Goal: Find specific page/section: Find specific page/section

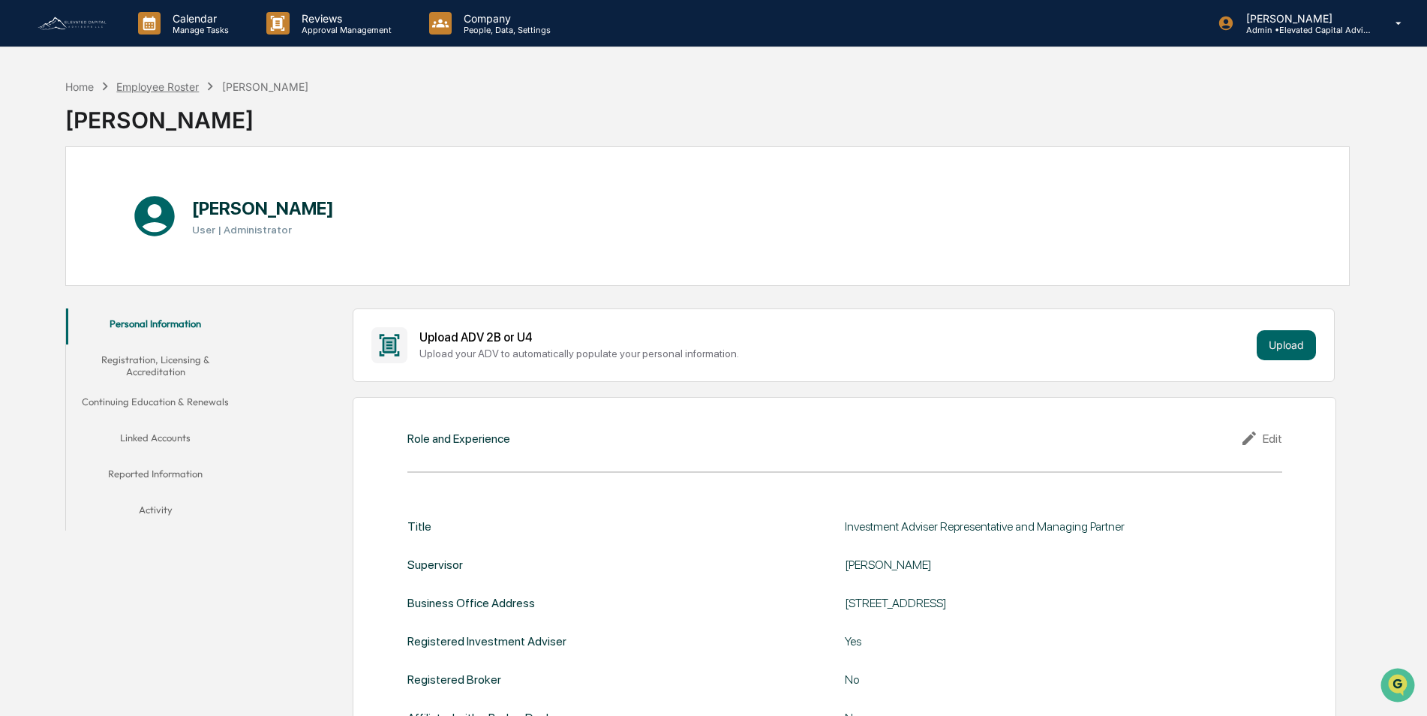
click at [150, 89] on div "Employee Roster" at bounding box center [157, 86] width 83 height 13
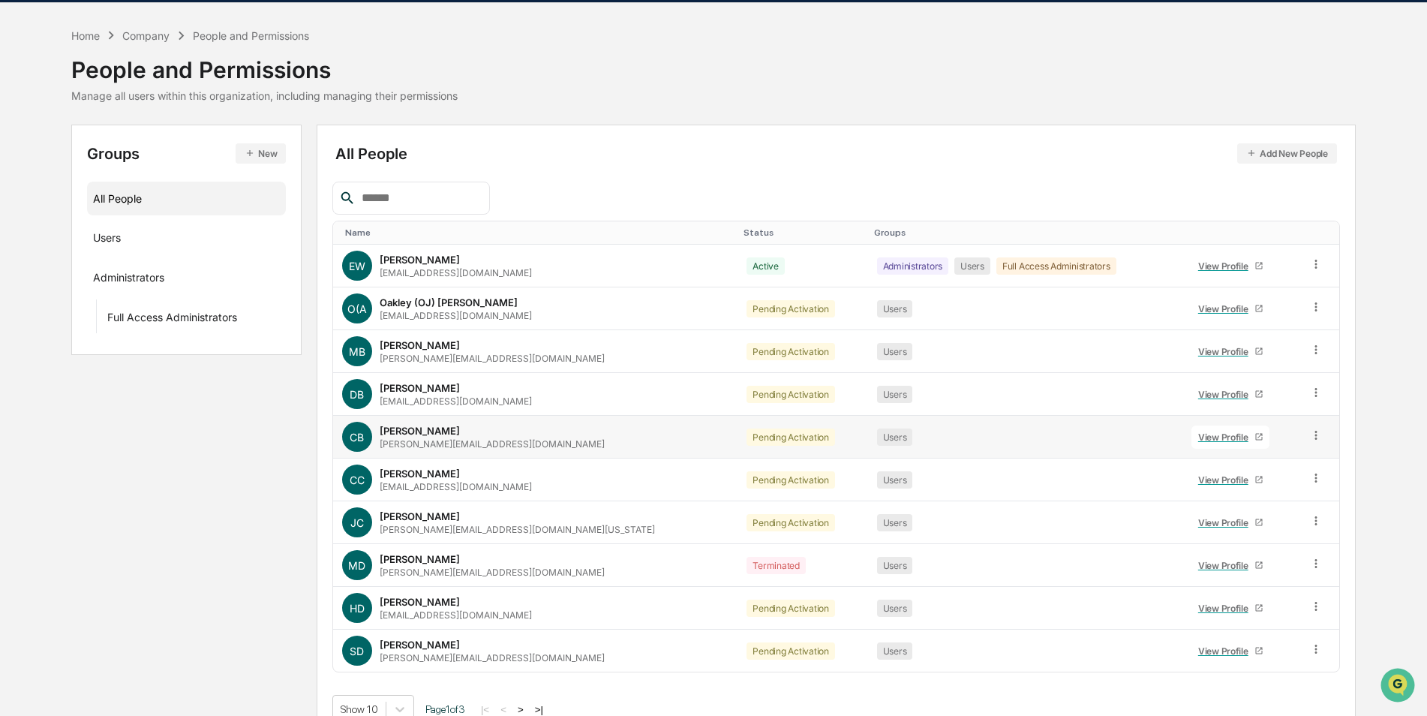
scroll to position [68, 0]
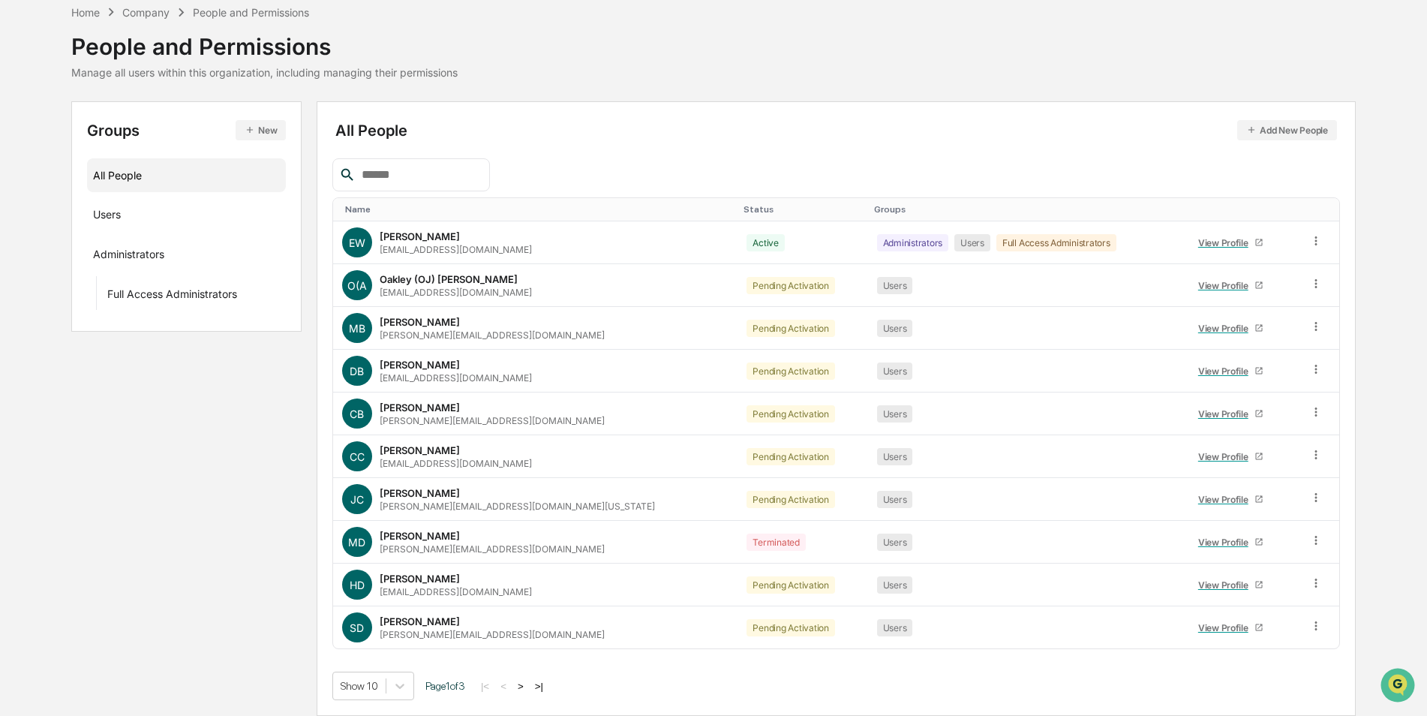
click at [523, 686] on button ">" at bounding box center [520, 686] width 15 height 13
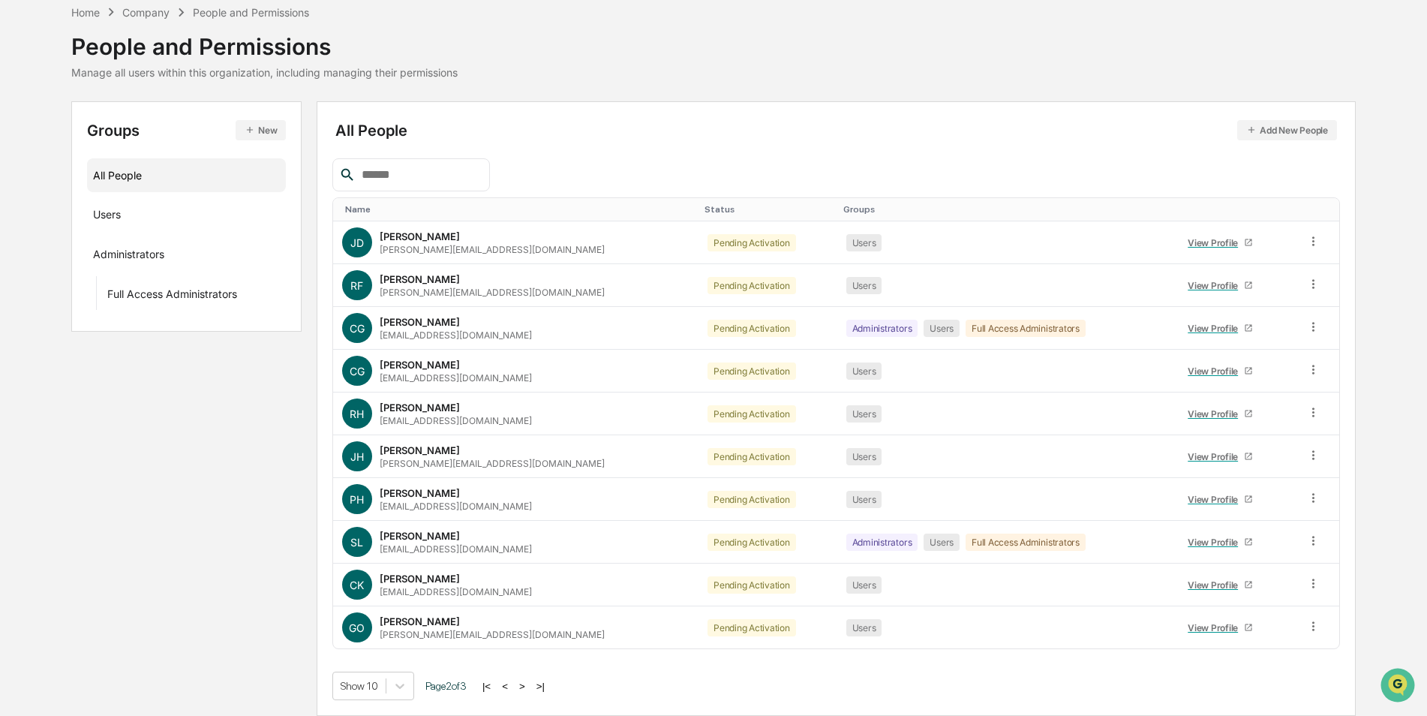
click at [529, 685] on button ">" at bounding box center [522, 686] width 15 height 13
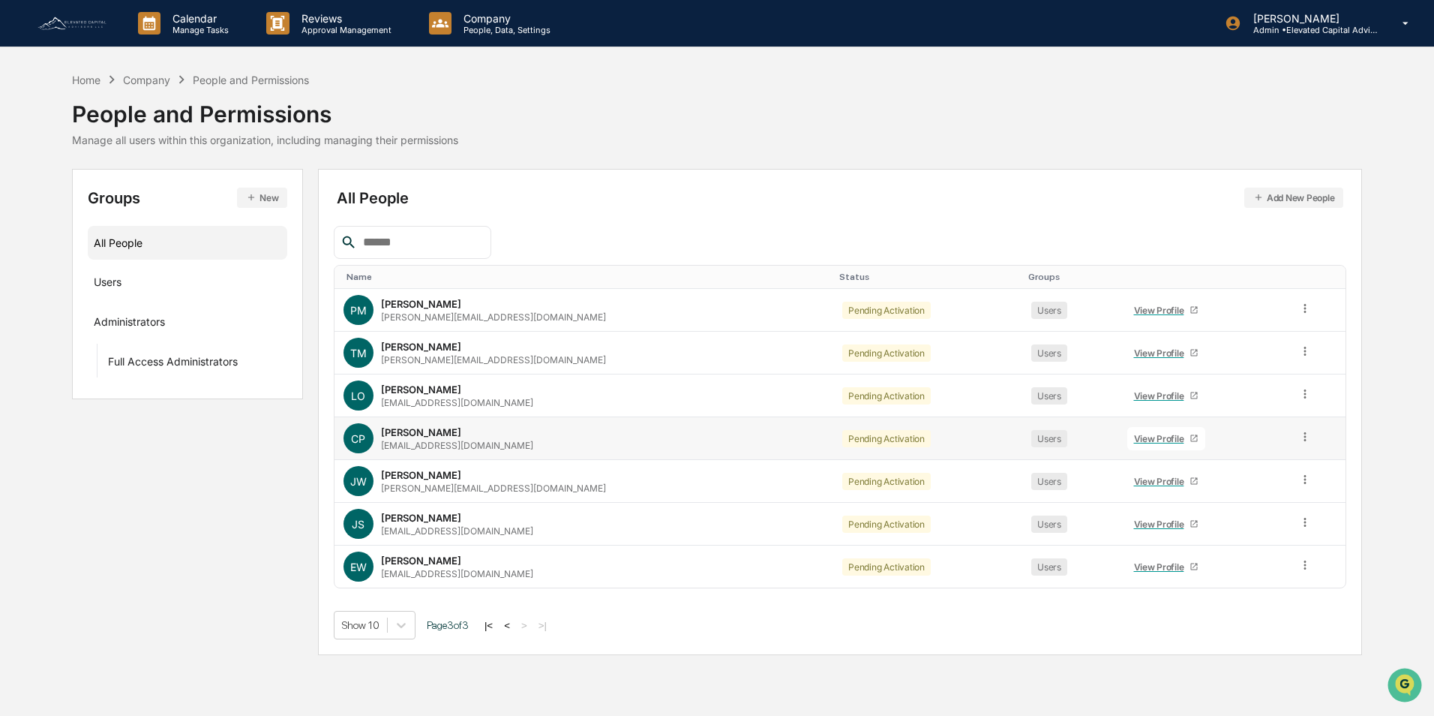
click at [1134, 434] on div "View Profile" at bounding box center [1162, 438] width 56 height 11
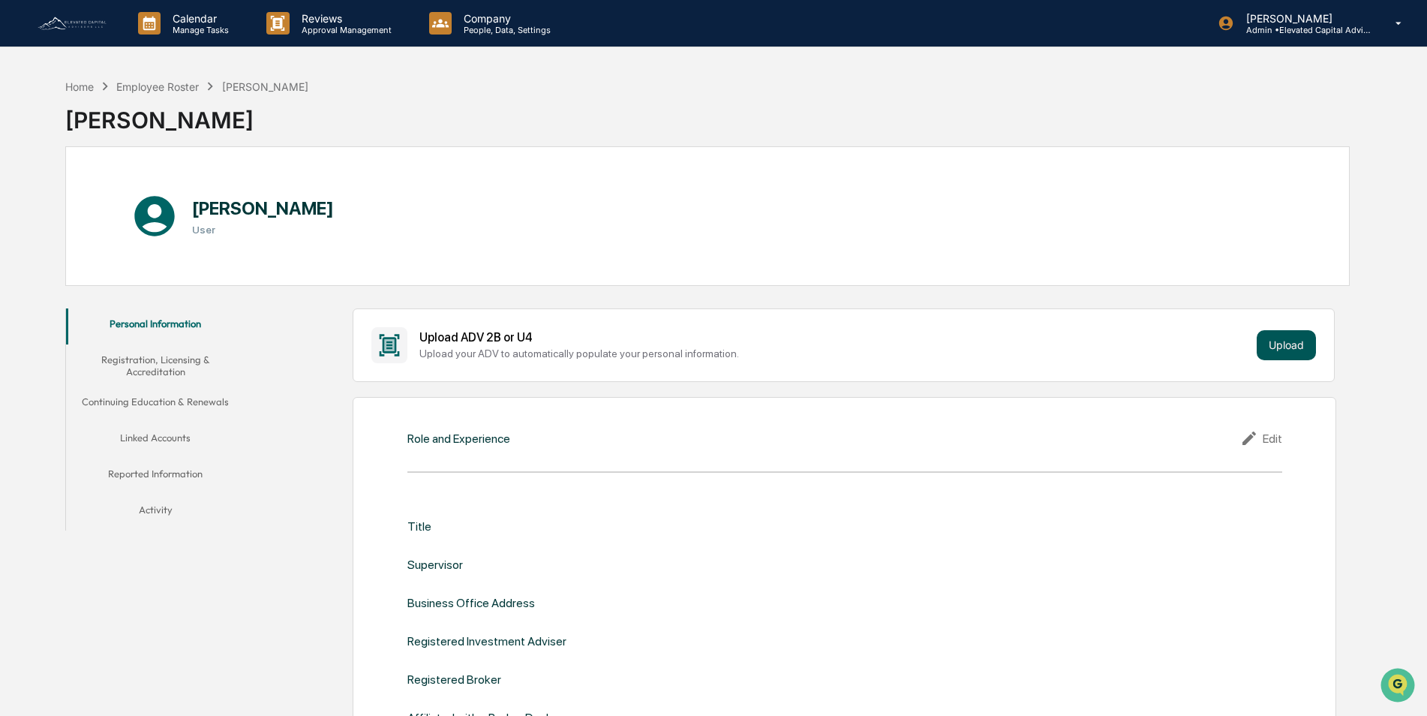
click at [1287, 344] on button "Upload" at bounding box center [1286, 345] width 59 height 30
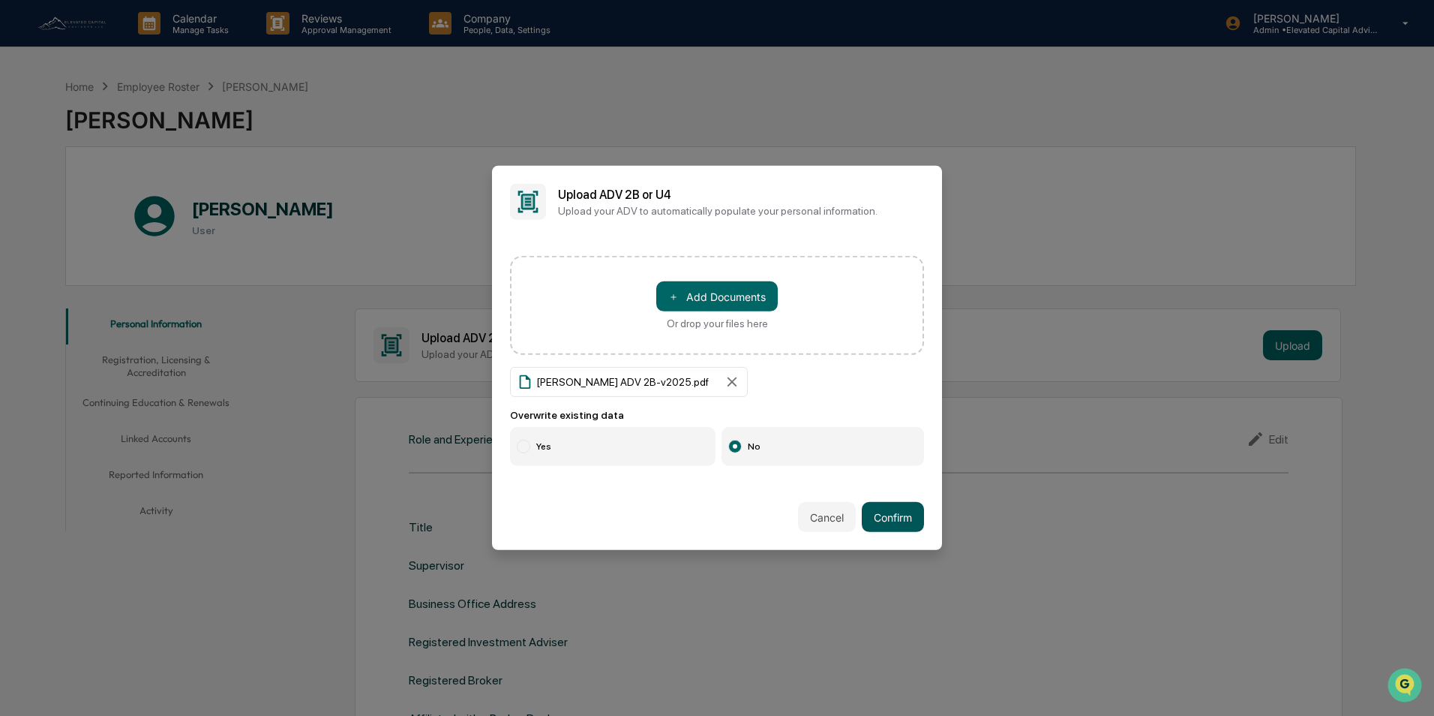
click at [897, 515] on button "Confirm" at bounding box center [893, 517] width 62 height 30
